Goal: Transaction & Acquisition: Obtain resource

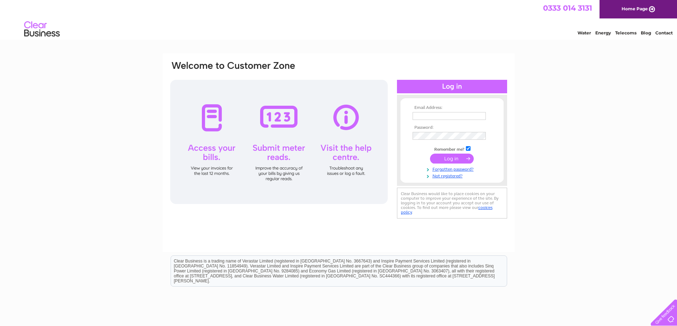
type input "[PERSON_NAME][EMAIL_ADDRESS][DOMAIN_NAME]"
click at [445, 155] on input "submit" at bounding box center [452, 159] width 44 height 10
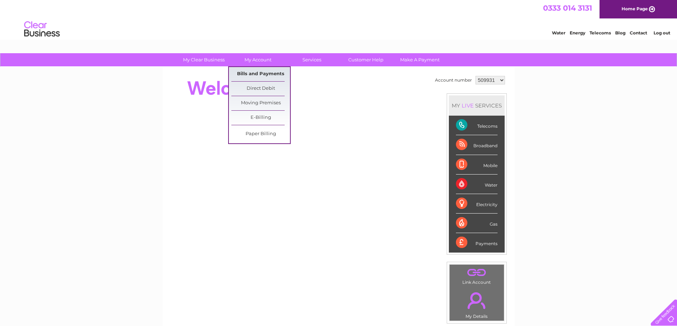
click at [267, 75] on link "Bills and Payments" at bounding box center [260, 74] width 59 height 14
click at [270, 73] on link "Bills and Payments" at bounding box center [260, 74] width 59 height 14
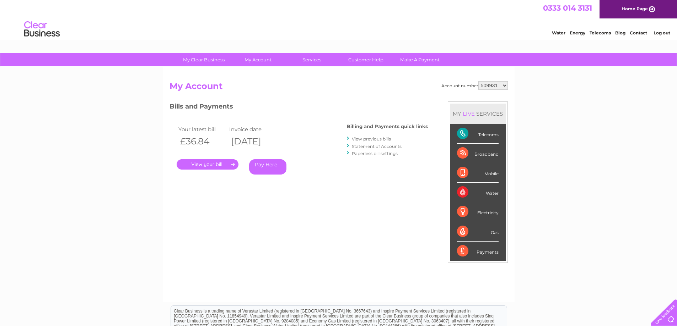
click at [505, 84] on select "509931 992103 1039447" at bounding box center [492, 85] width 29 height 9
select select "992103"
click at [478, 81] on select "509931 992103 1039447" at bounding box center [492, 85] width 29 height 9
click at [220, 165] on link "." at bounding box center [208, 164] width 62 height 10
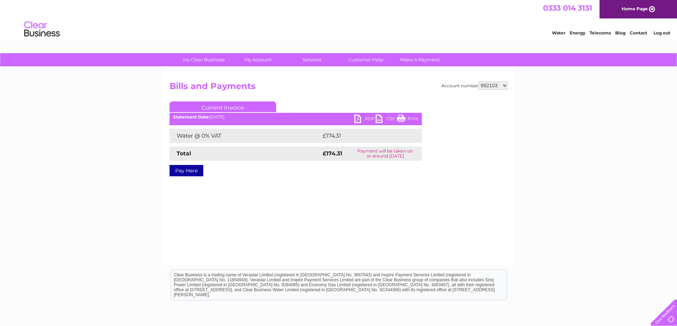
click at [362, 121] on link "PDF" at bounding box center [364, 120] width 21 height 10
click at [362, 118] on link "PDF" at bounding box center [364, 120] width 21 height 10
click at [507, 87] on select "509931 992103 1039447" at bounding box center [492, 85] width 29 height 9
select select "1039447"
click at [478, 81] on select "509931 992103 1039447" at bounding box center [492, 85] width 29 height 9
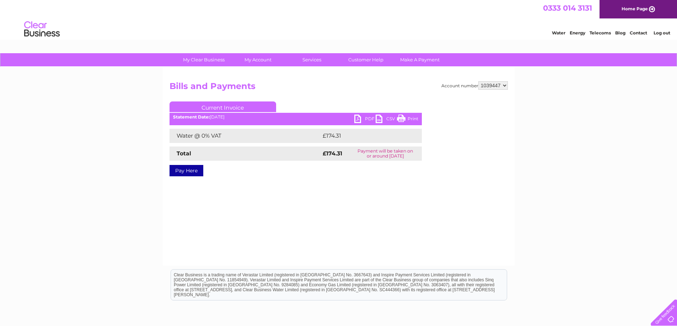
click at [508, 85] on div "Account number 509931 992103 1039447 Bills and Payments Current Invoice PDF CSV…" at bounding box center [339, 166] width 352 height 199
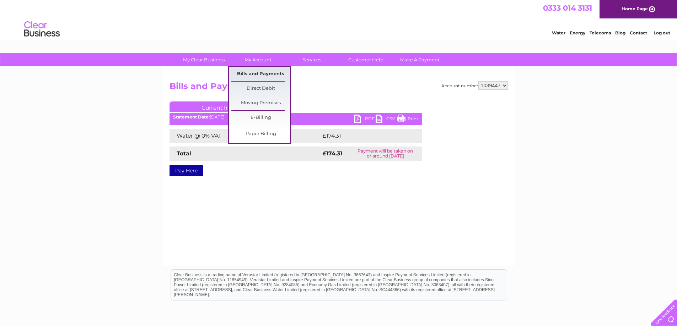
click at [270, 77] on link "Bills and Payments" at bounding box center [260, 74] width 59 height 14
click at [274, 75] on link "Bills and Payments" at bounding box center [260, 74] width 59 height 14
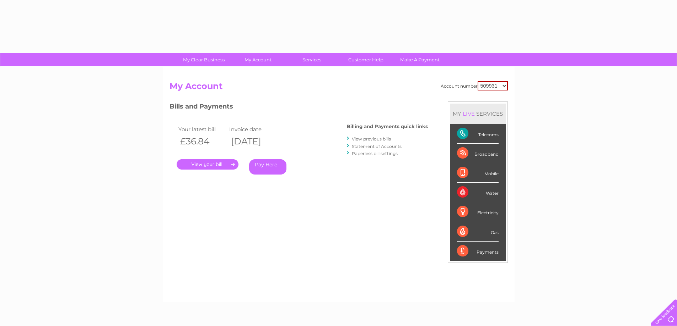
click at [251, 76] on div "Account number 509931 992103 1039447 My Account MY LIVE SERVICES Telecoms Broad…" at bounding box center [339, 184] width 352 height 235
click at [502, 83] on select "509931 992103 1039447" at bounding box center [492, 85] width 30 height 9
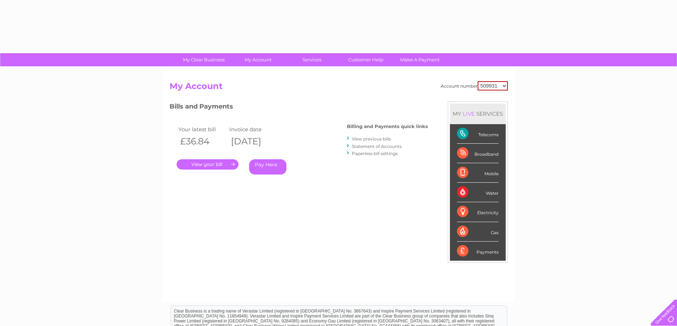
select select "1039447"
click at [477, 81] on select "509931 992103 1039447" at bounding box center [492, 85] width 30 height 9
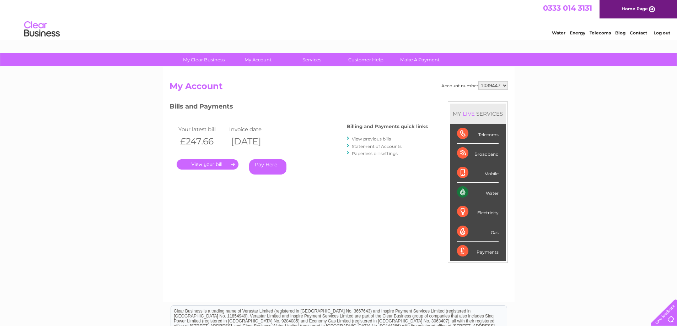
click at [225, 165] on link "." at bounding box center [208, 164] width 62 height 10
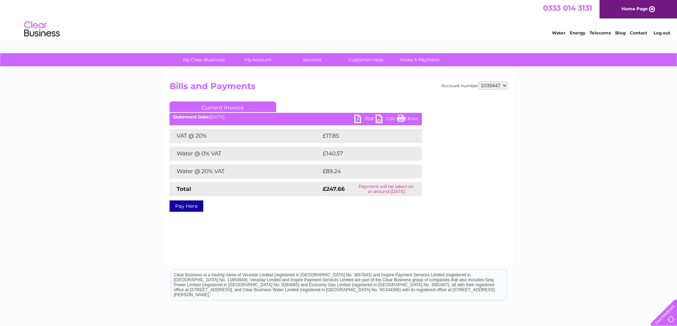
click at [358, 117] on link "PDF" at bounding box center [364, 120] width 21 height 10
click at [364, 117] on link "PDF" at bounding box center [364, 120] width 21 height 10
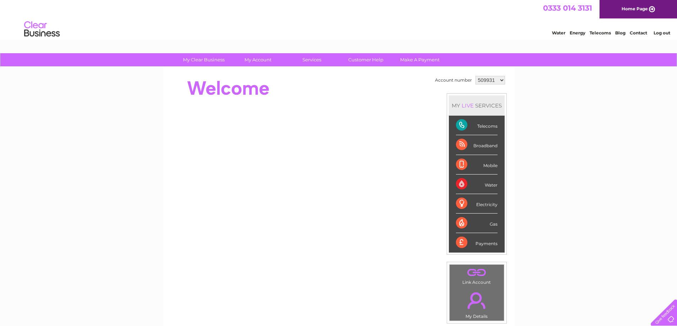
click at [501, 80] on select "509931 992103 1039447" at bounding box center [489, 80] width 29 height 9
select select "1039447"
click at [475, 76] on select "509931 992103 1039447" at bounding box center [489, 80] width 29 height 9
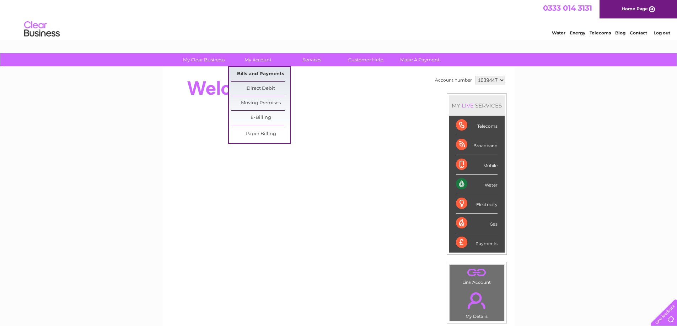
click at [259, 73] on link "Bills and Payments" at bounding box center [260, 74] width 59 height 14
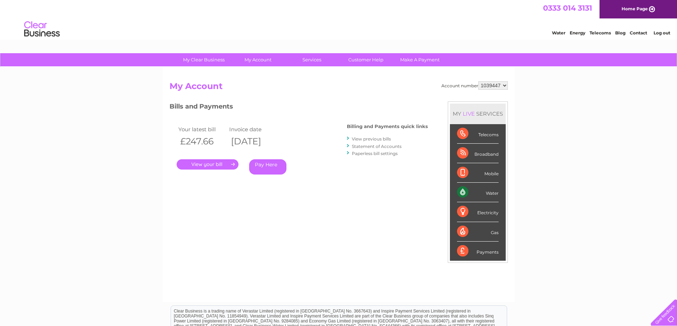
click at [218, 165] on link "." at bounding box center [208, 164] width 62 height 10
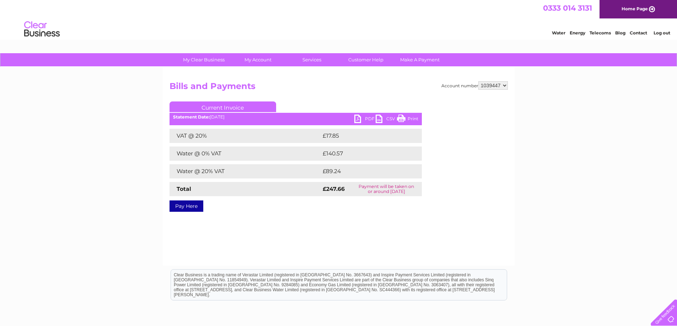
click at [371, 117] on link "PDF" at bounding box center [364, 120] width 21 height 10
